Goal: Check status: Check status

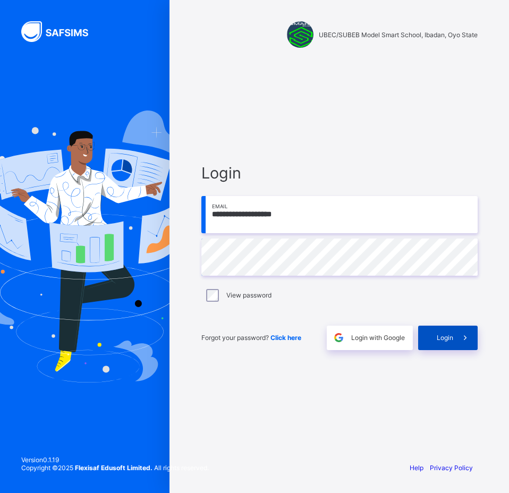
click at [438, 341] on span "Login" at bounding box center [444, 337] width 16 height 8
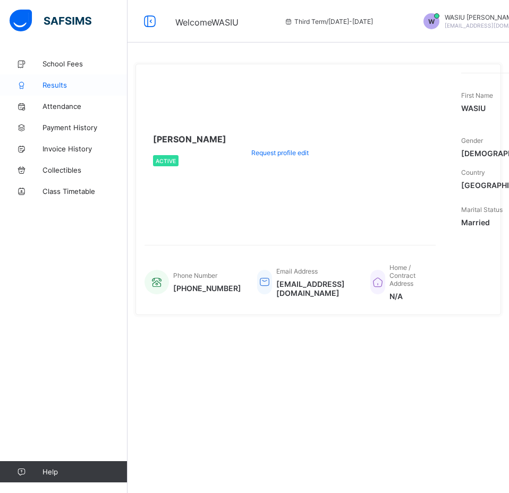
click at [58, 83] on span "Results" at bounding box center [84, 85] width 85 height 8
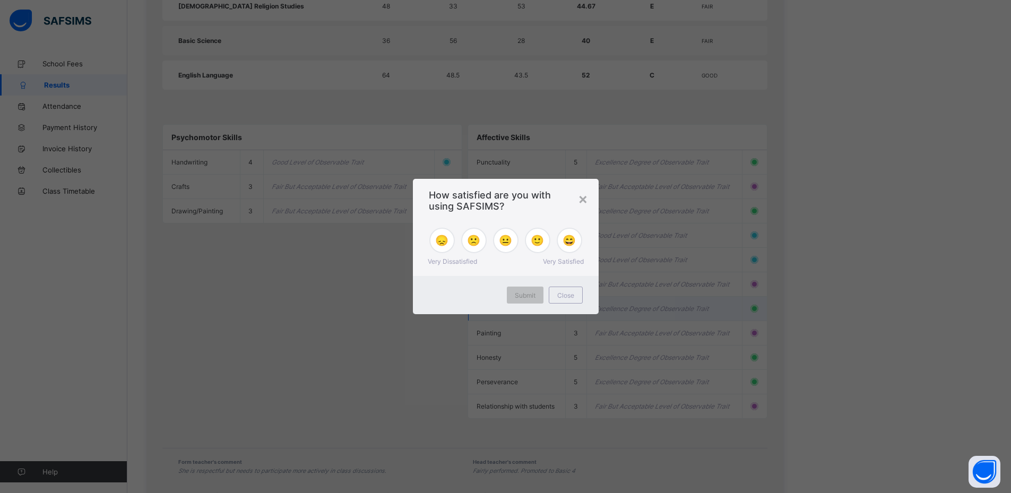
scroll to position [899, 0]
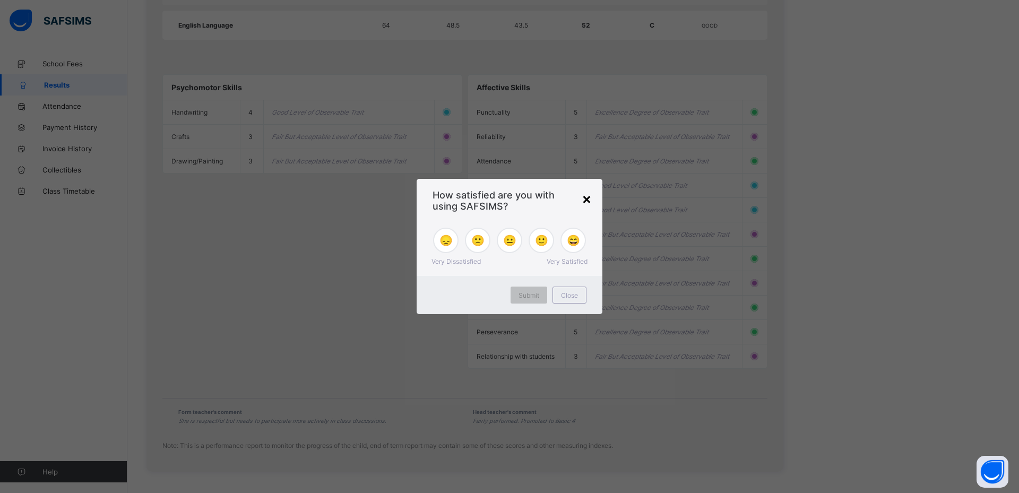
click at [508, 196] on div "×" at bounding box center [587, 199] width 10 height 18
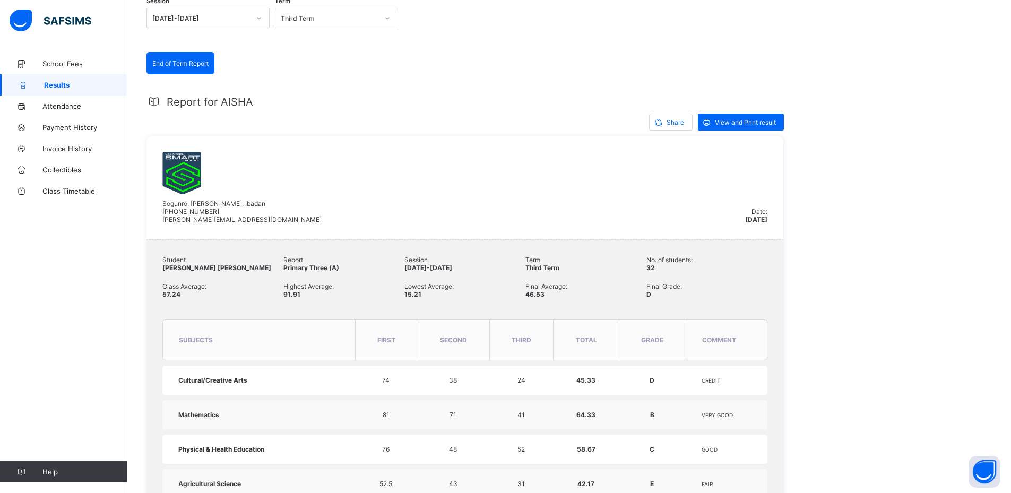
scroll to position [0, 0]
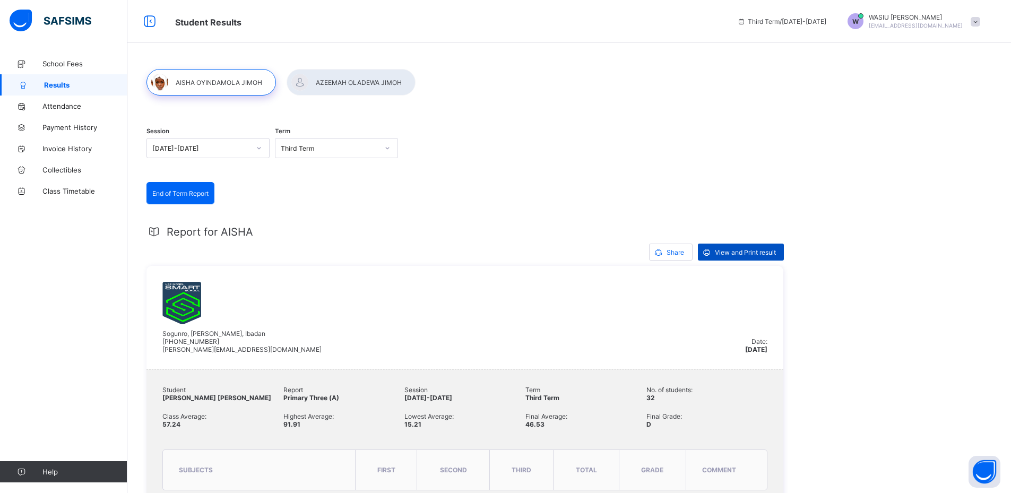
click at [508, 255] on span "View and Print result" at bounding box center [745, 252] width 61 height 8
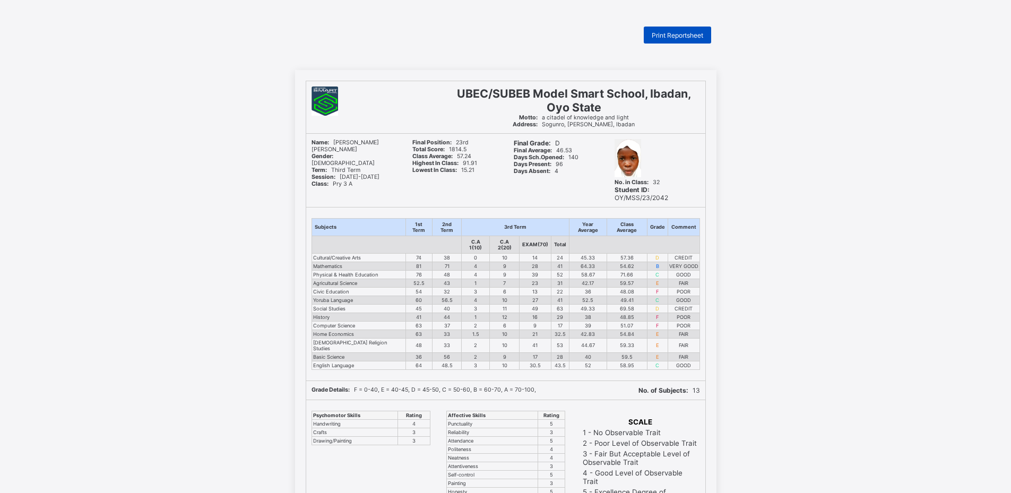
click at [687, 40] on div "Print Reportsheet" at bounding box center [677, 35] width 67 height 17
